Goal: Information Seeking & Learning: Learn about a topic

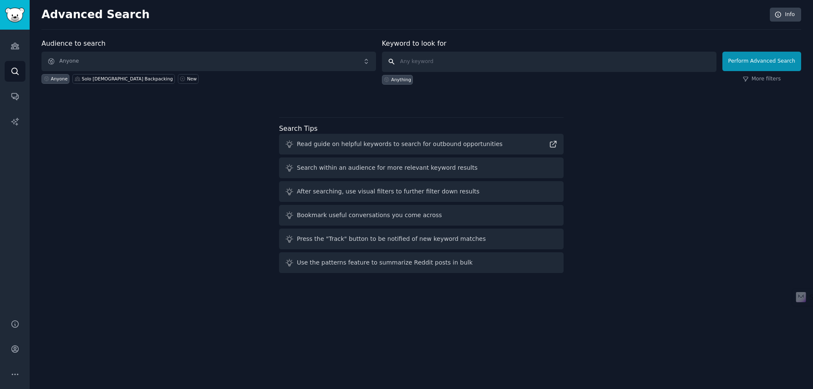
click at [463, 60] on input "text" at bounding box center [549, 62] width 334 height 20
click at [422, 61] on input "wellnes" at bounding box center [549, 62] width 334 height 20
click at [458, 65] on input "wellness" at bounding box center [549, 62] width 334 height 20
type input "wellness retreats"
click at [772, 66] on button "Perform Advanced Search" at bounding box center [761, 61] width 79 height 19
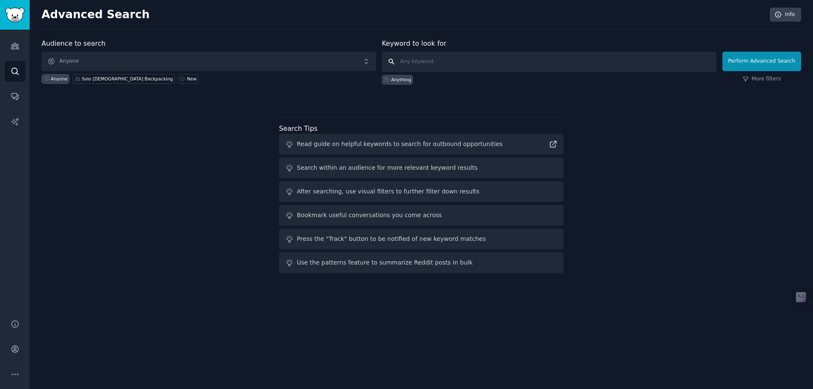
click at [445, 63] on input "text" at bounding box center [549, 62] width 334 height 20
click at [722, 52] on button "Perform Advanced Search" at bounding box center [761, 61] width 79 height 19
click at [435, 59] on input "text" at bounding box center [549, 62] width 334 height 20
type input "wellness retreats"
click button "Perform Advanced Search" at bounding box center [761, 61] width 79 height 19
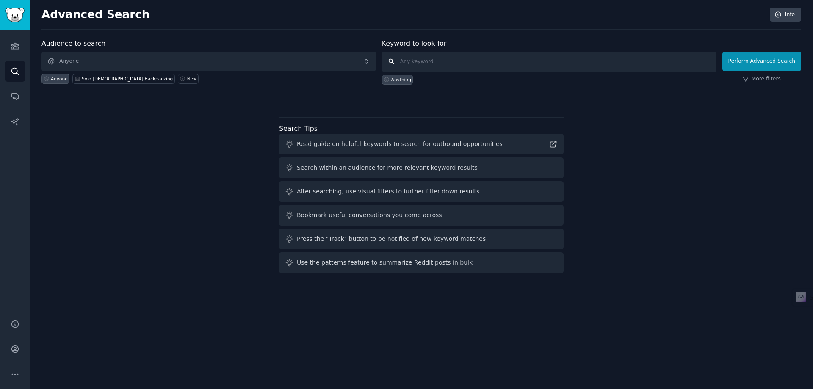
click at [423, 61] on input "text" at bounding box center [549, 62] width 334 height 20
paste input "wellness retreats"
type input "wellness retreats"
click at [400, 81] on div "Anything" at bounding box center [401, 80] width 20 height 6
click at [187, 80] on div "New" at bounding box center [192, 79] width 10 height 6
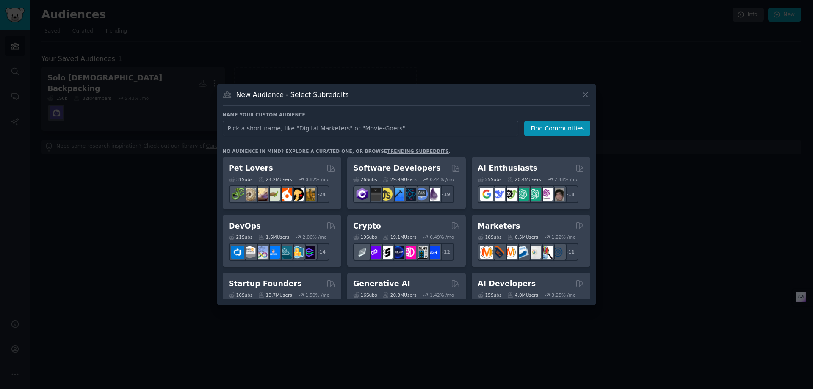
type input "wellness retreats"
click button "Find Communities" at bounding box center [557, 129] width 66 height 16
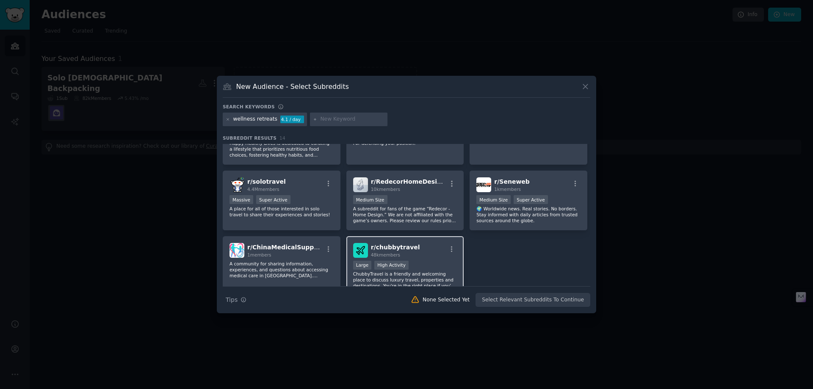
scroll to position [208, 0]
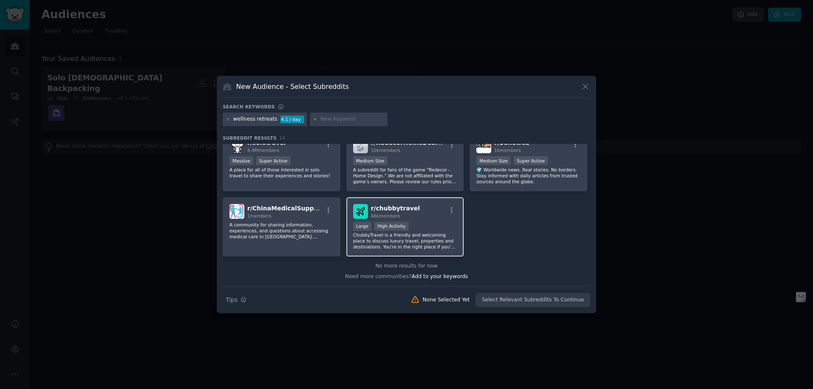
click at [415, 240] on p "ChubbyTravel is a friendly and welcoming place to discuss luxury travel, proper…" at bounding box center [405, 241] width 104 height 18
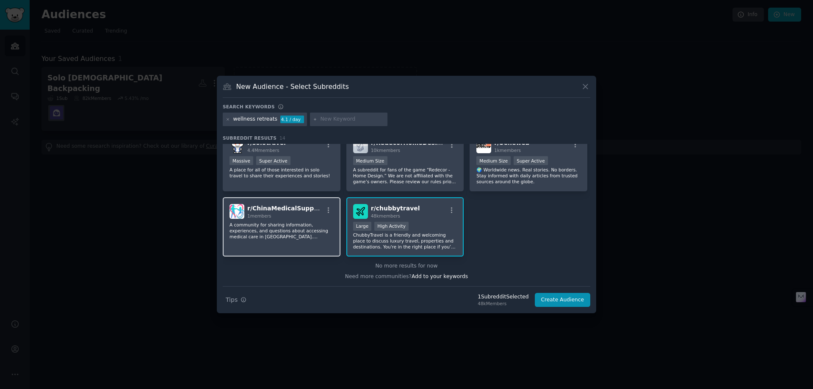
click at [293, 222] on p "A community for sharing information, experiences, and questions about accessing…" at bounding box center [281, 231] width 104 height 18
click at [307, 240] on div "r/ ChinaMedicalSupport 1 members A community for sharing information, experienc…" at bounding box center [282, 227] width 118 height 60
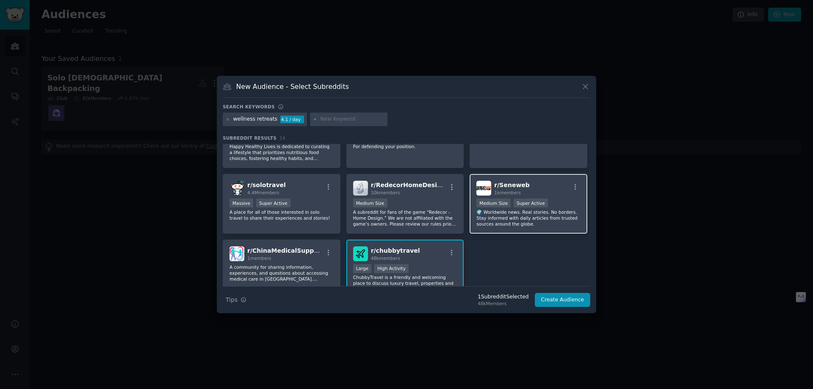
click at [561, 220] on p "🌍 Worldwide news. Real stories. No borders. Stay informed with daily articles f…" at bounding box center [528, 218] width 104 height 18
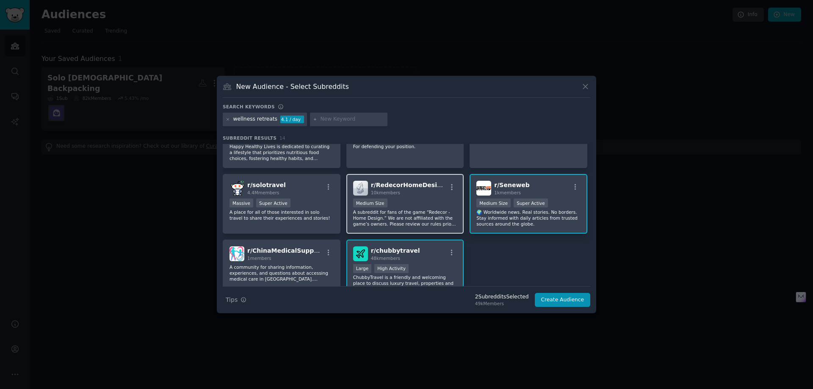
click at [427, 215] on p "A subreddit for fans of the game “Redecor - Home Design.” We are not affiliated…" at bounding box center [405, 218] width 104 height 18
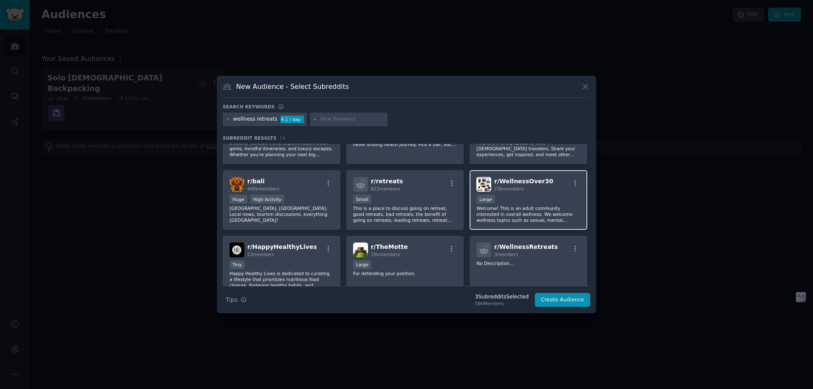
scroll to position [0, 0]
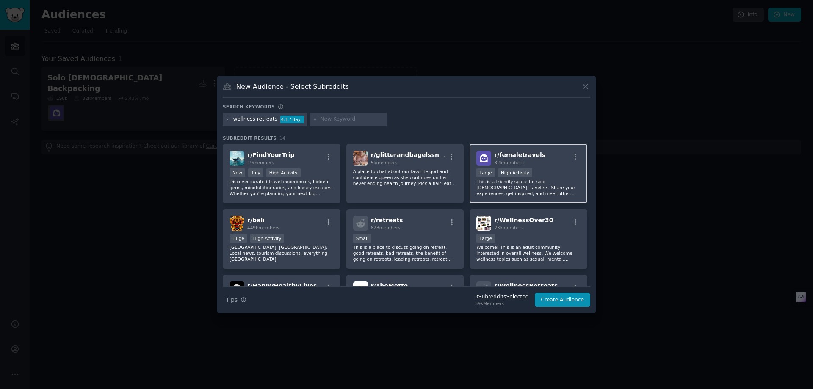
click at [542, 178] on div "Large High Activity" at bounding box center [528, 173] width 104 height 11
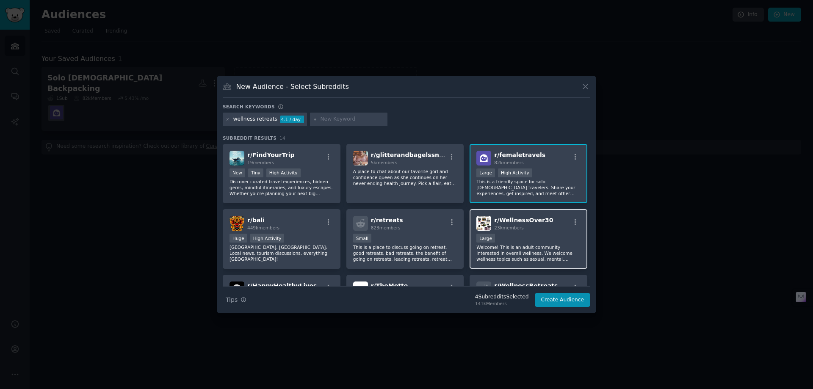
click at [530, 240] on div "Large" at bounding box center [528, 239] width 104 height 11
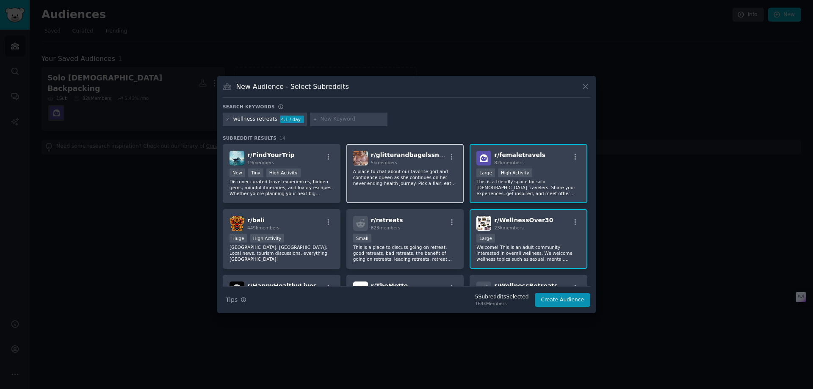
click at [418, 172] on p "A place to chat about our favorite gorl and confidence queen as she continues o…" at bounding box center [405, 177] width 104 height 18
click at [569, 301] on button "Create Audience" at bounding box center [563, 300] width 56 height 14
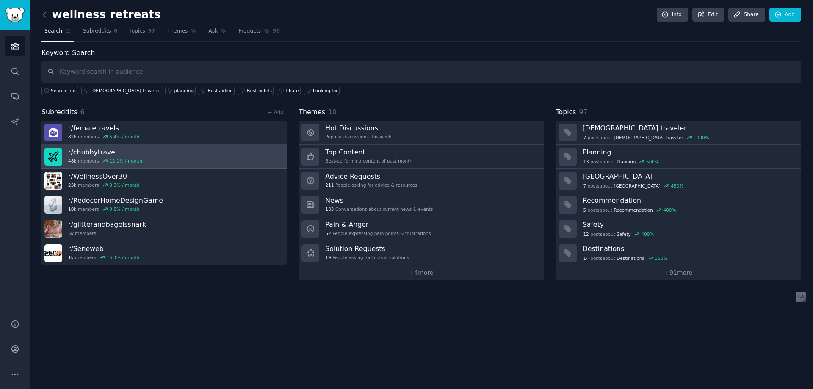
click at [197, 152] on link "r/ chubbytravel 48k members 12.1 % / month" at bounding box center [163, 157] width 245 height 24
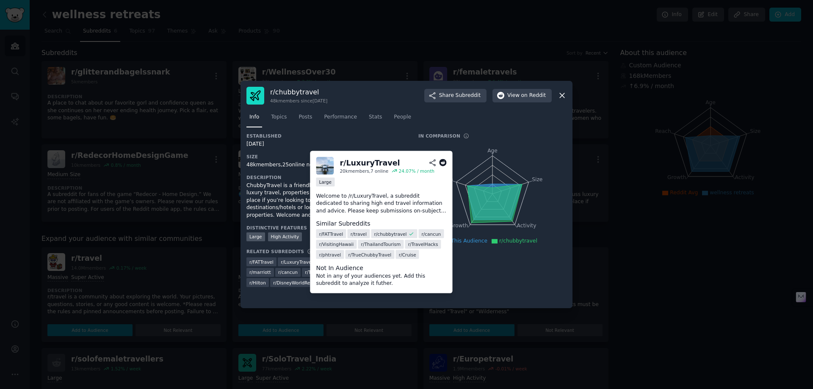
click at [295, 262] on span "r/ LuxuryTravel" at bounding box center [297, 262] width 32 height 6
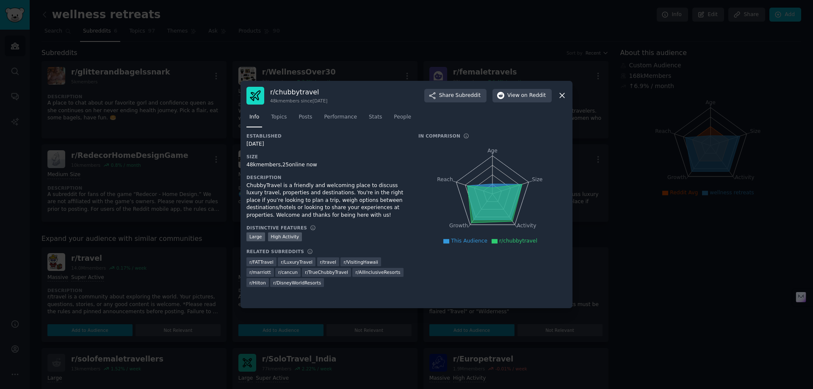
click at [566, 92] on icon at bounding box center [562, 95] width 9 height 9
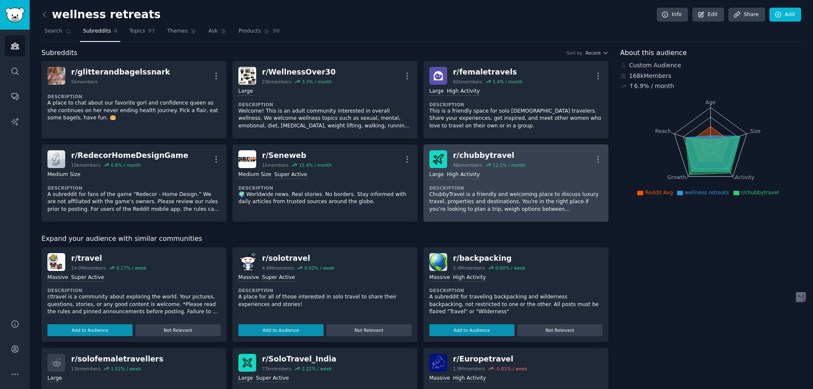
click at [497, 191] on p "ChubbyTravel is a friendly and welcoming place to discuss luxury travel, proper…" at bounding box center [515, 202] width 173 height 22
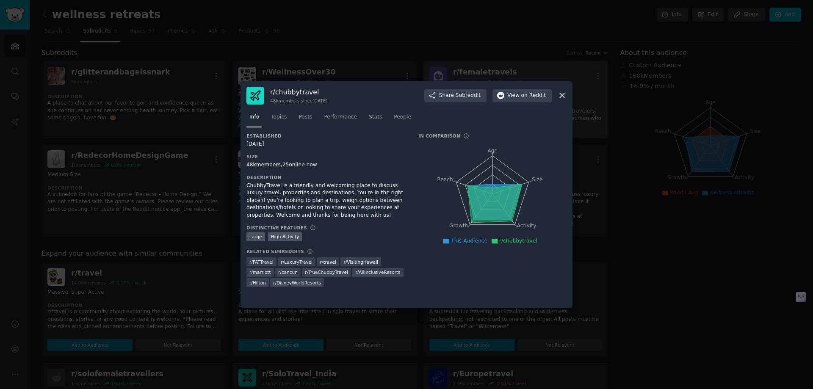
click at [563, 95] on icon at bounding box center [562, 95] width 9 height 9
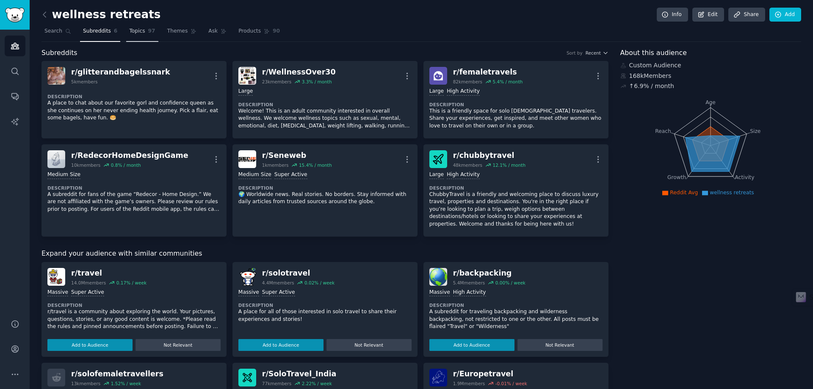
click at [133, 34] on span "Topics" at bounding box center [137, 32] width 16 height 8
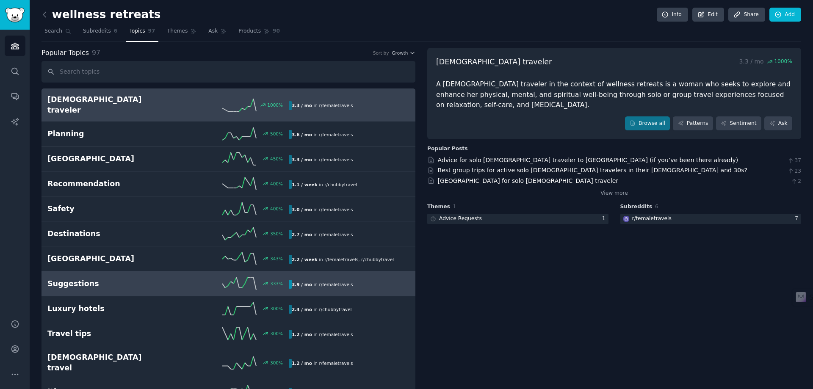
click at [142, 279] on h2 "Suggestions" at bounding box center [107, 284] width 121 height 11
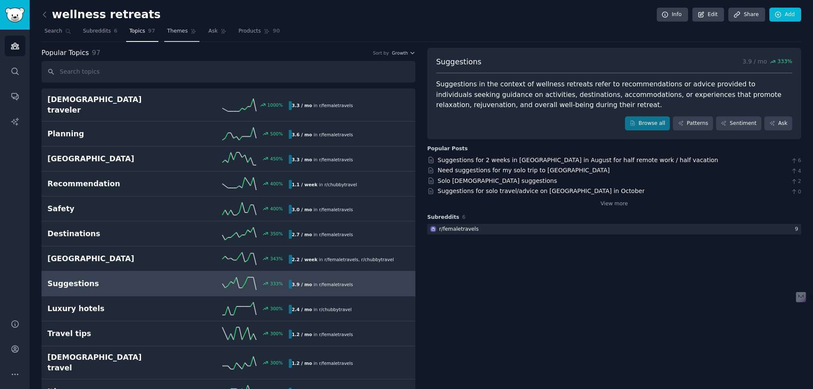
click at [168, 30] on span "Themes" at bounding box center [177, 32] width 21 height 8
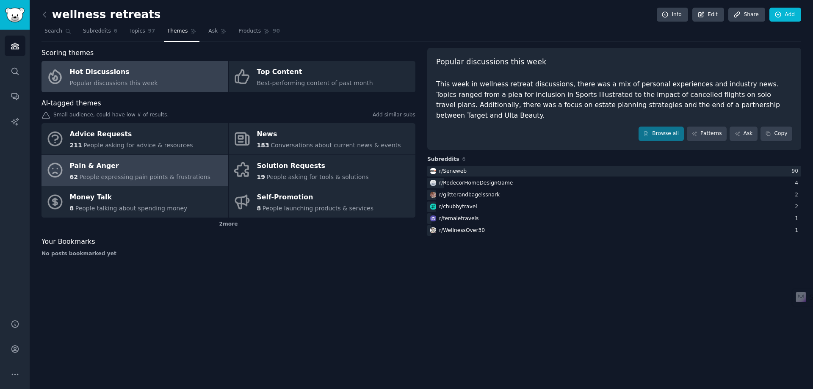
click at [162, 170] on div "Pain & Anger" at bounding box center [140, 166] width 141 height 14
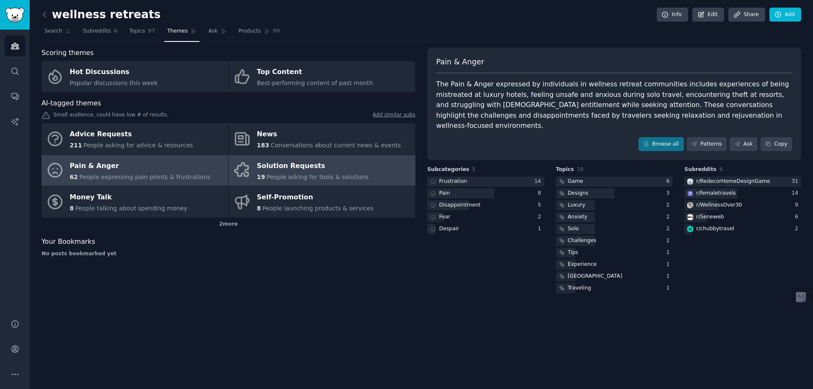
click at [335, 168] on div "Solution Requests" at bounding box center [313, 166] width 112 height 14
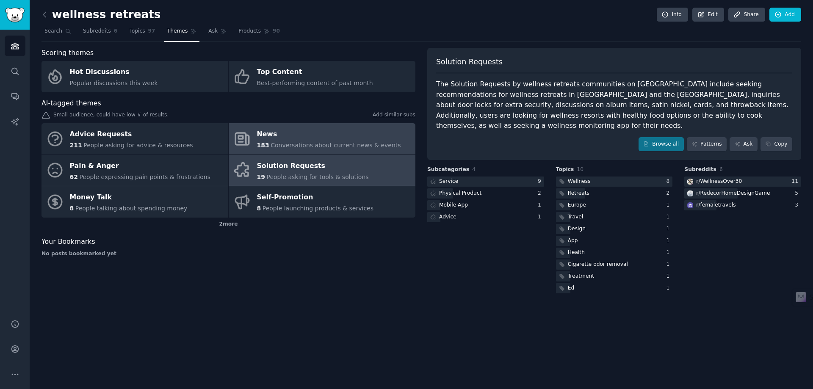
click at [333, 139] on div "News" at bounding box center [329, 135] width 144 height 14
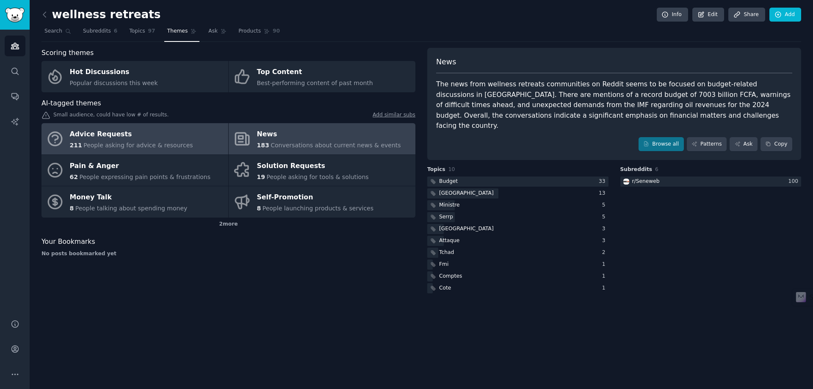
click at [171, 146] on span "People asking for advice & resources" at bounding box center [137, 145] width 109 height 7
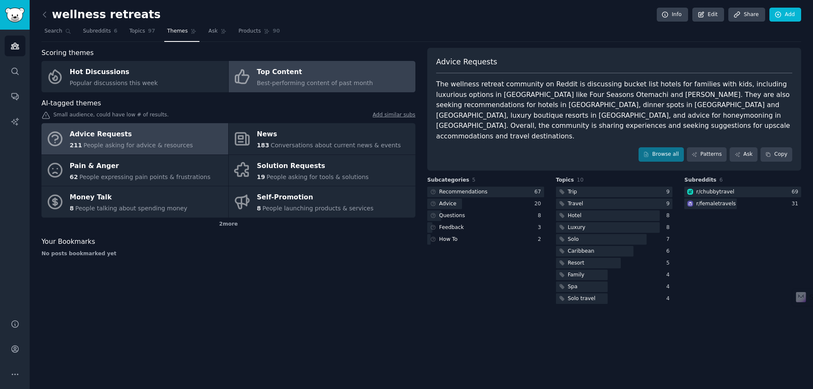
click at [335, 80] on span "Best-performing content of past month" at bounding box center [315, 83] width 116 height 7
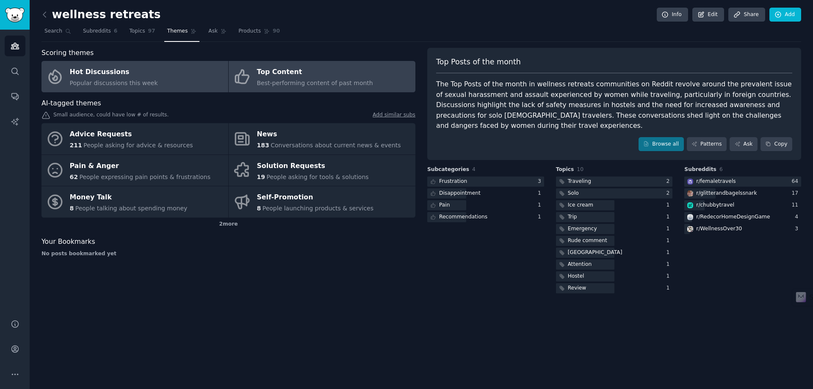
click at [178, 82] on link "Hot Discussions Popular discussions this week" at bounding box center [134, 76] width 187 height 31
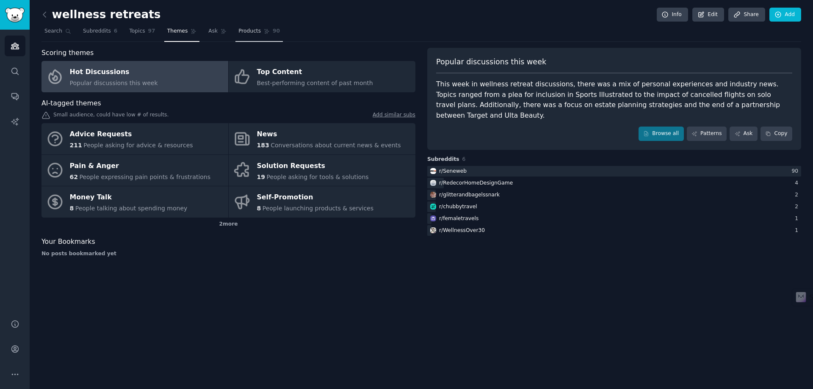
click at [243, 32] on span "Products" at bounding box center [249, 32] width 22 height 8
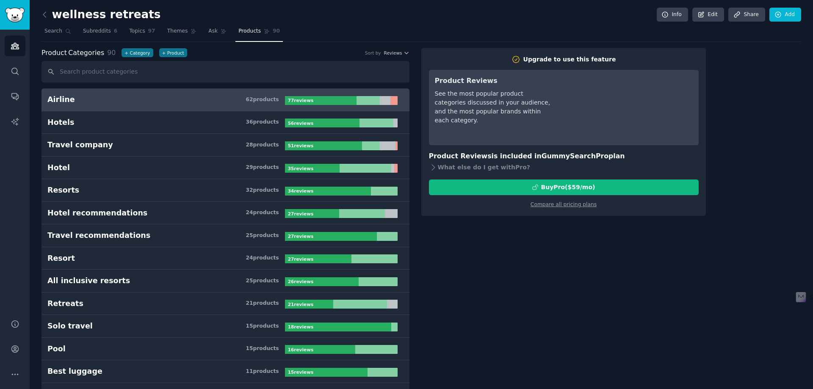
click at [365, 99] on div at bounding box center [367, 100] width 23 height 9
click at [226, 97] on h3 "Airline 62 product s" at bounding box center [165, 99] width 237 height 11
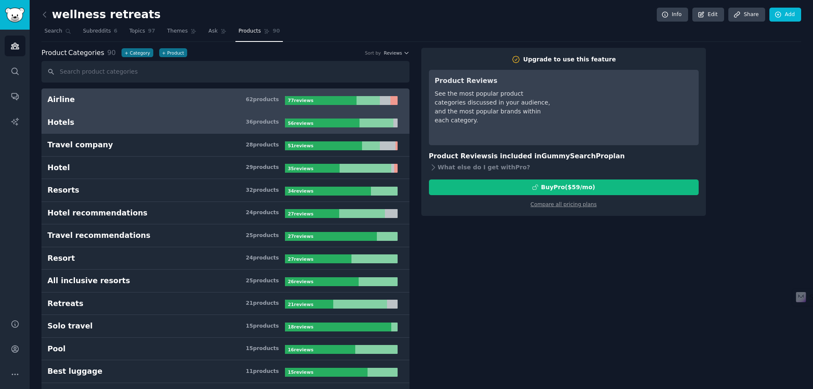
click at [180, 128] on link "Hotels 36 product s 56 review s" at bounding box center [225, 122] width 368 height 23
click at [181, 106] on link "Airline 62 product s 77 review s" at bounding box center [225, 99] width 368 height 23
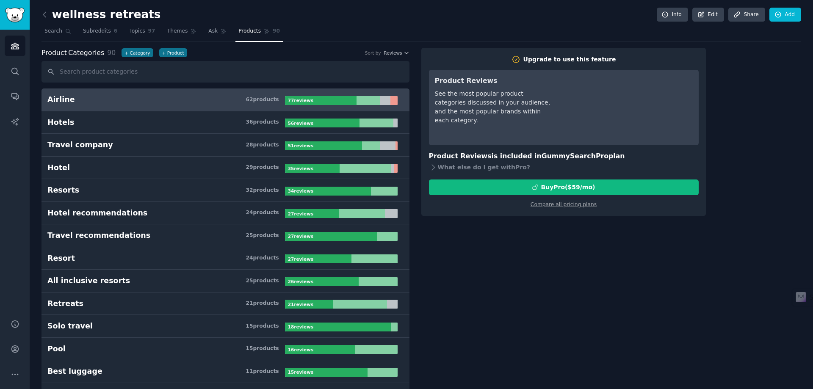
click at [181, 106] on link "Airline 62 product s 77 review s" at bounding box center [225, 99] width 368 height 23
